Goal: Task Accomplishment & Management: Use online tool/utility

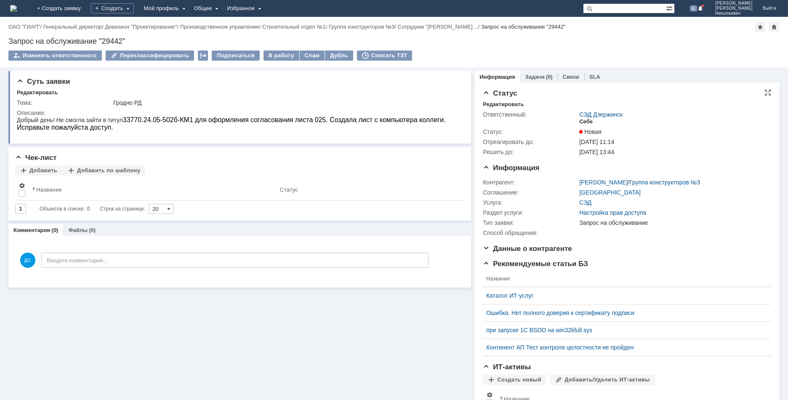
click at [581, 120] on div "Себе" at bounding box center [586, 121] width 13 height 7
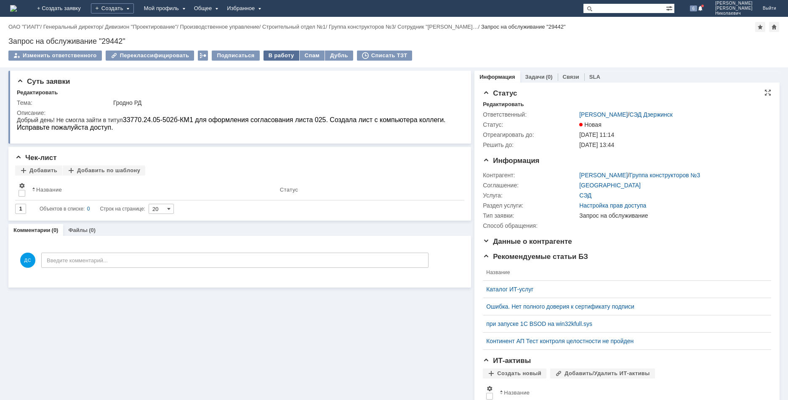
click at [276, 59] on div "В работу" at bounding box center [282, 56] width 36 height 10
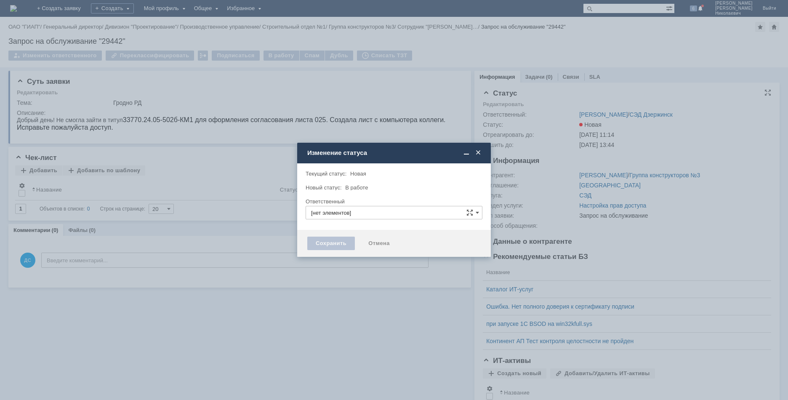
type input "[PERSON_NAME]"
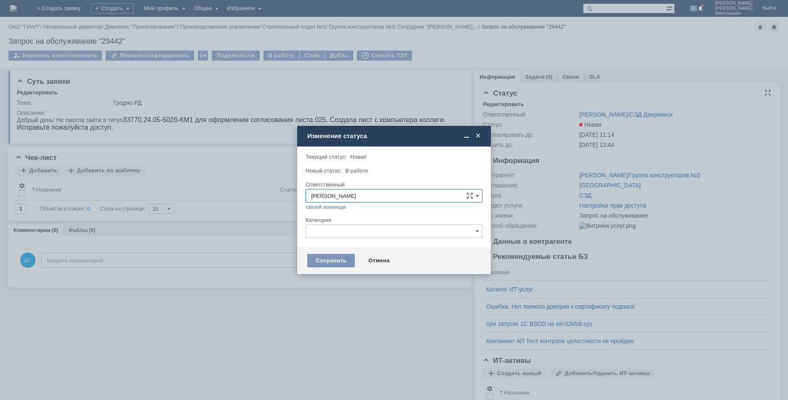
click at [337, 229] on input "text" at bounding box center [394, 230] width 177 height 13
click at [350, 257] on div "СЭД" at bounding box center [394, 260] width 176 height 13
click at [329, 227] on input "text" at bounding box center [394, 230] width 177 height 13
click at [329, 243] on div "[не указано]" at bounding box center [394, 246] width 176 height 13
click at [324, 265] on div "Сохранить" at bounding box center [331, 260] width 48 height 13
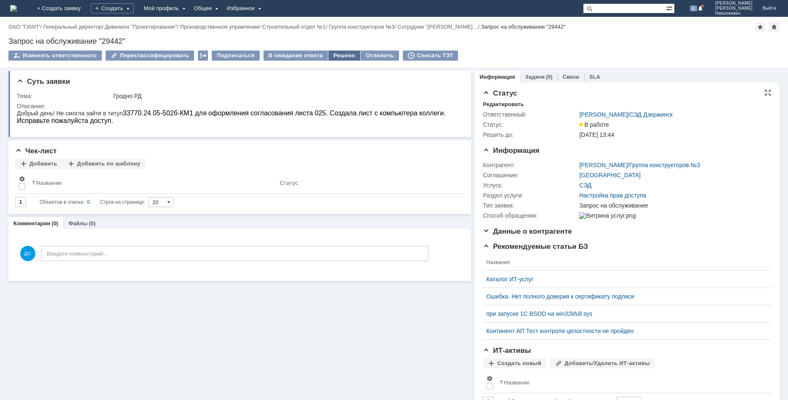
click at [335, 56] on div "Решено" at bounding box center [345, 56] width 32 height 10
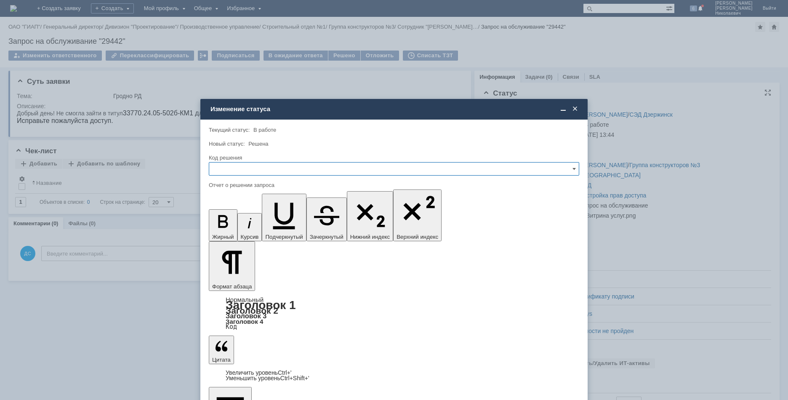
click at [317, 170] on input "text" at bounding box center [394, 168] width 371 height 13
click at [244, 226] on span "Решено" at bounding box center [394, 226] width 360 height 7
type input "Решено"
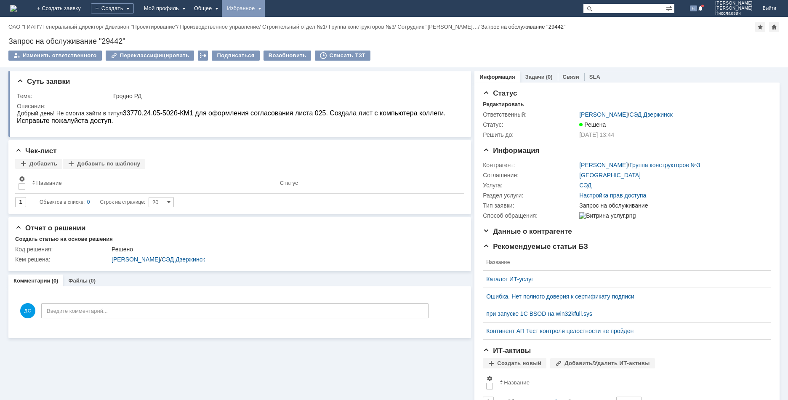
click at [265, 8] on div "Избранное" at bounding box center [243, 8] width 43 height 17
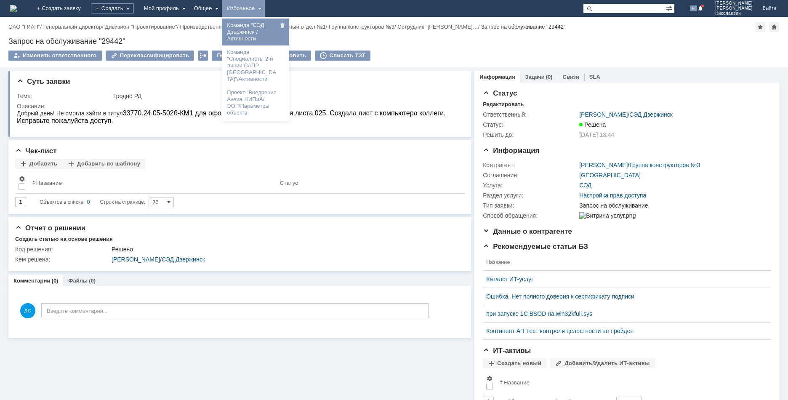
click at [288, 33] on link "Команда "СЭД Дзержинск"/Активности" at bounding box center [256, 32] width 64 height 24
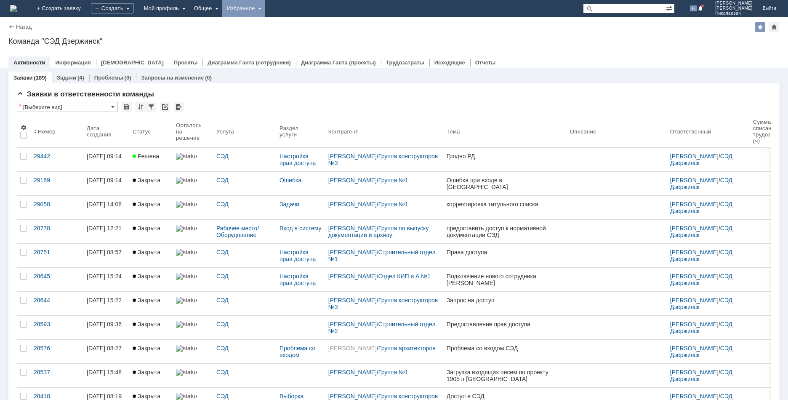
click at [265, 3] on div "Избранное" at bounding box center [243, 8] width 43 height 17
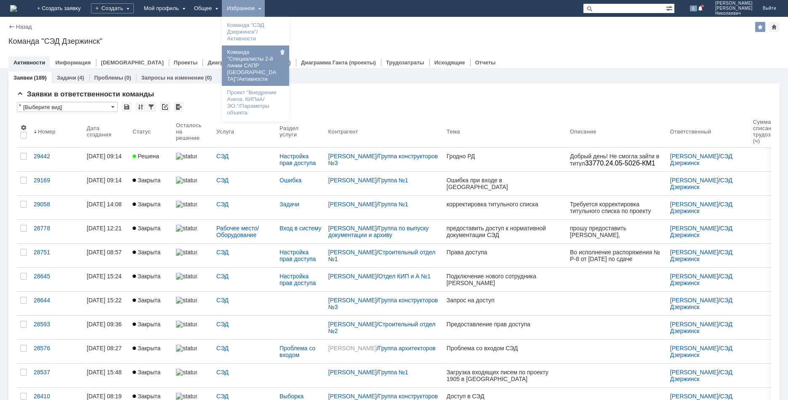
click at [287, 72] on link "Команда "Специалисты 2-й линии САПР [GEOGRAPHIC_DATA]"/Активности" at bounding box center [256, 65] width 64 height 37
